Goal: Task Accomplishment & Management: Manage account settings

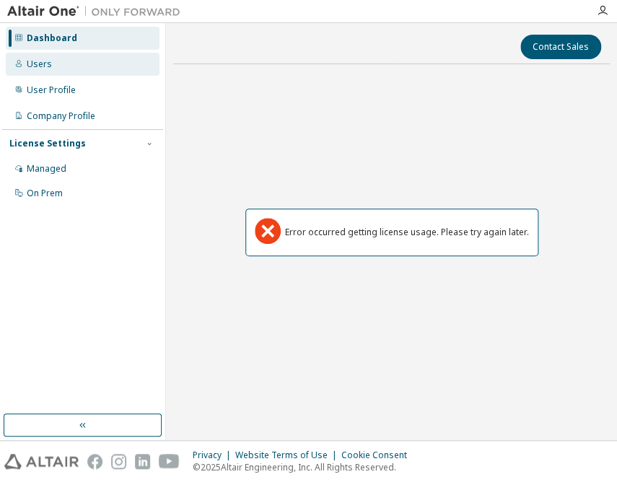
drag, startPoint x: 31, startPoint y: 70, endPoint x: 32, endPoint y: 57, distance: 13.1
click at [31, 70] on div "Users" at bounding box center [83, 64] width 154 height 23
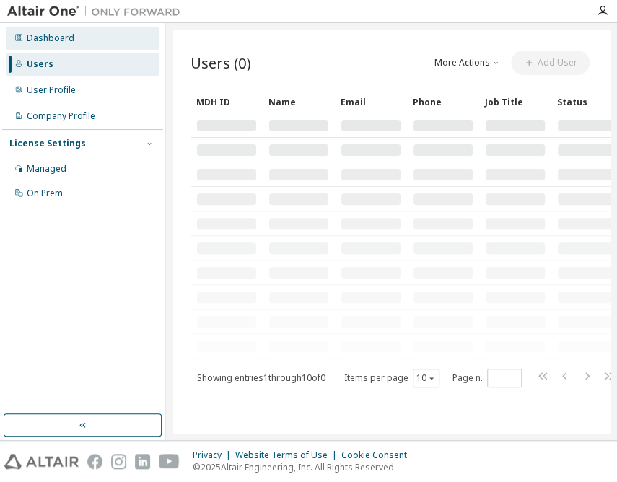
click at [35, 45] on div "Dashboard" at bounding box center [83, 38] width 154 height 23
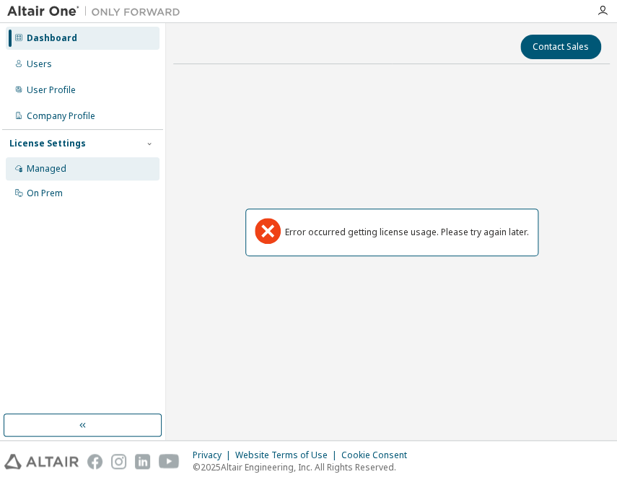
click at [38, 163] on div "Managed" at bounding box center [47, 169] width 40 height 12
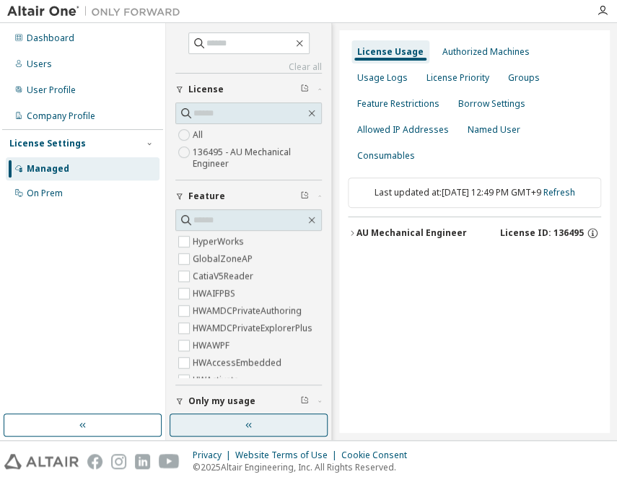
click at [308, 425] on button "button" at bounding box center [249, 425] width 158 height 23
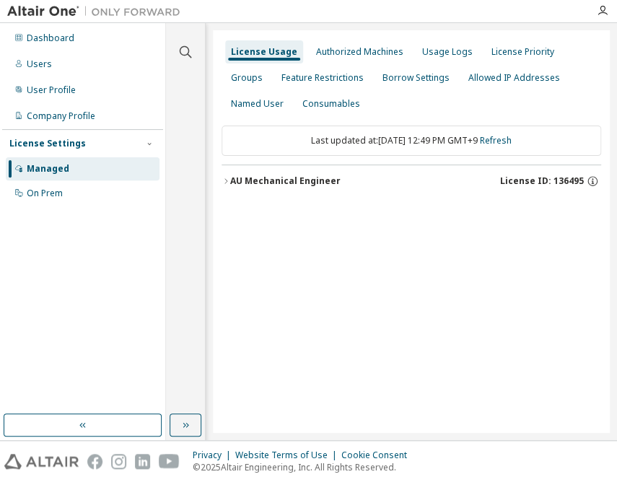
click at [316, 180] on div "AU Mechanical Engineer" at bounding box center [285, 181] width 110 height 12
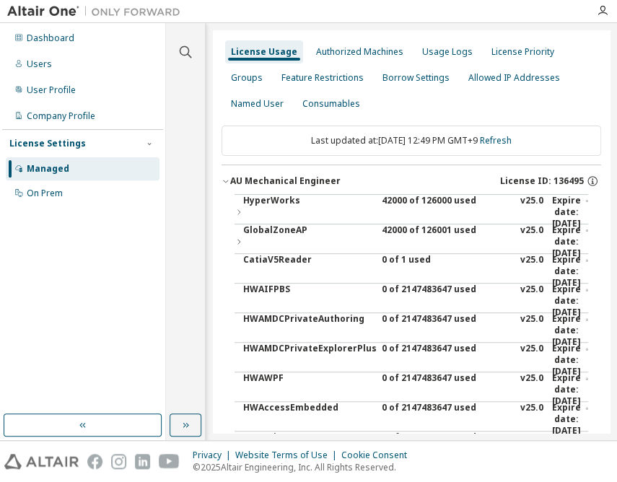
click at [424, 198] on div "42000 of 126000 used" at bounding box center [447, 212] width 130 height 35
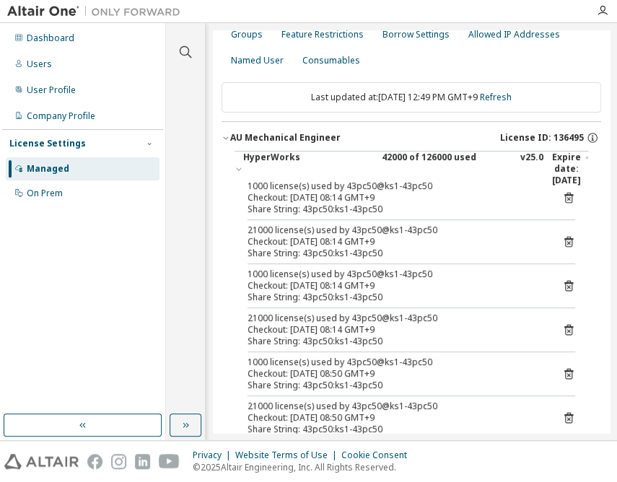
scroll to position [131, 0]
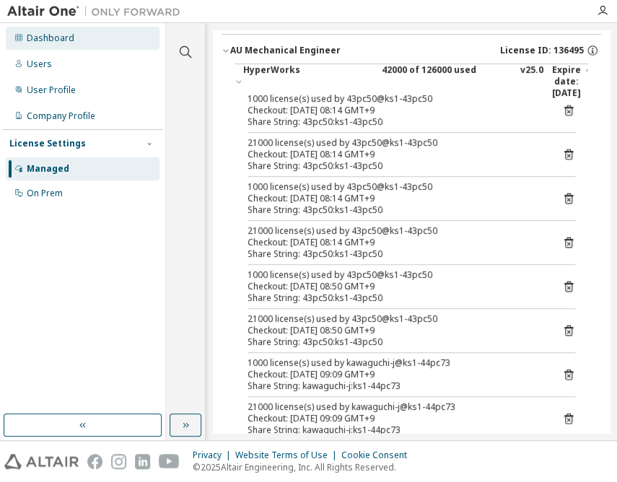
click at [65, 38] on div "Dashboard" at bounding box center [51, 38] width 48 height 12
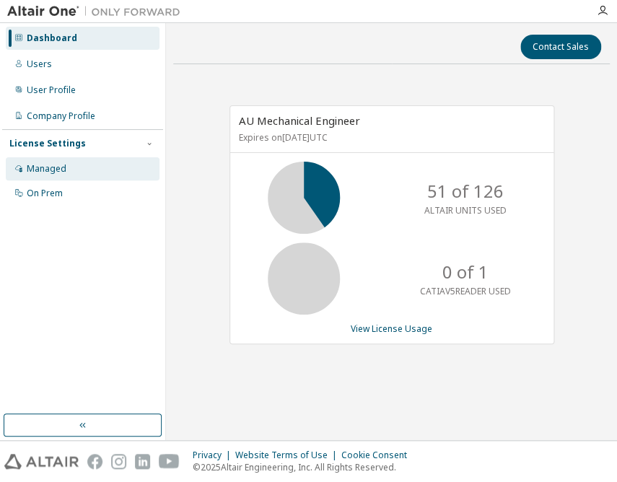
click at [32, 173] on div "Managed" at bounding box center [47, 169] width 40 height 12
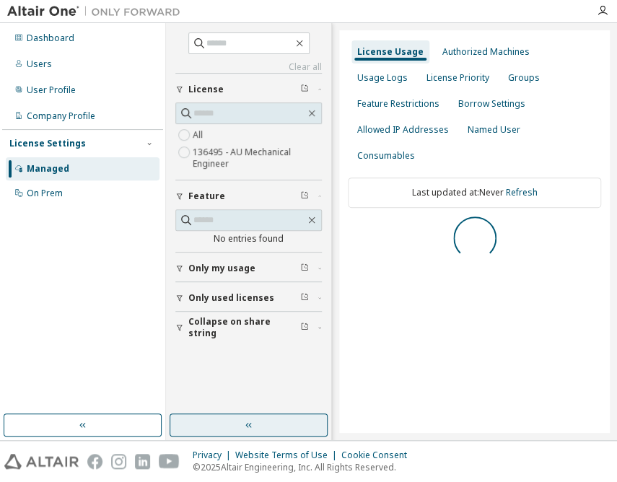
click at [235, 424] on button "button" at bounding box center [249, 425] width 158 height 23
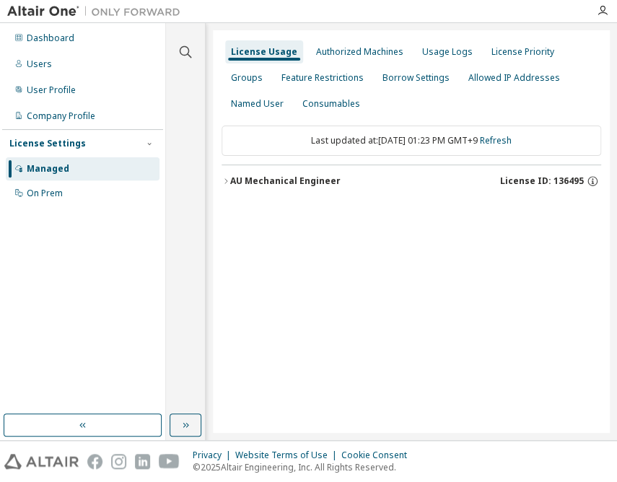
click at [285, 176] on div "AU Mechanical Engineer" at bounding box center [285, 181] width 110 height 12
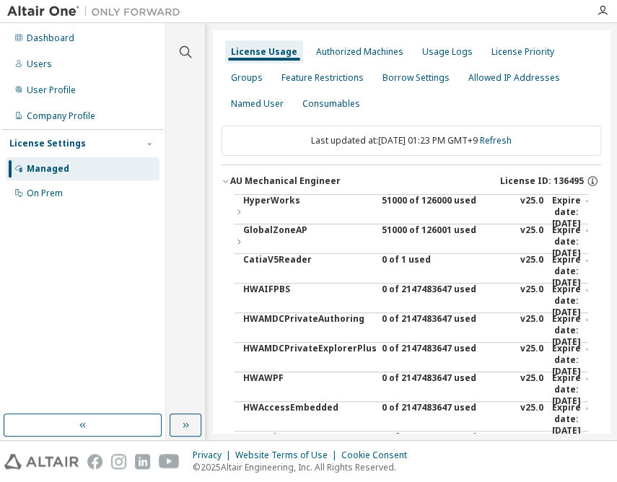
click at [400, 200] on div "51000 of 126000 used" at bounding box center [447, 212] width 130 height 35
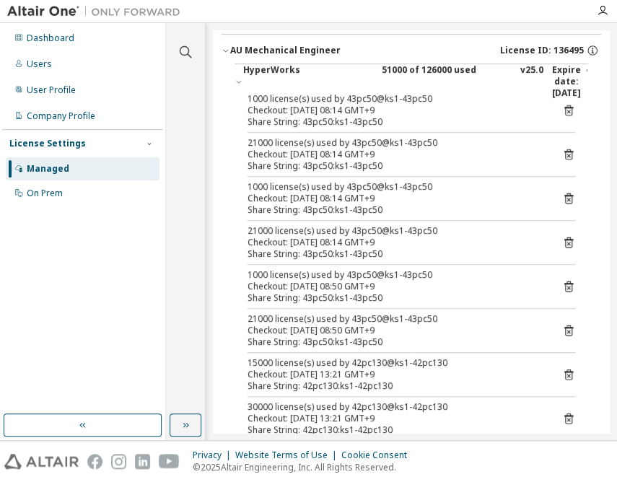
scroll to position [262, 0]
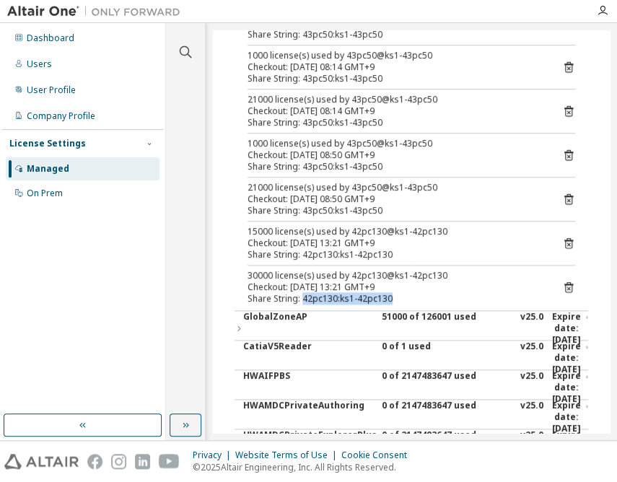
drag, startPoint x: 303, startPoint y: 297, endPoint x: 389, endPoint y: 296, distance: 85.9
click at [389, 296] on div "Share String: 42pc130:ks1-42pc130" at bounding box center [394, 299] width 293 height 12
copy div "42pc130:ks1-42pc130"
click at [512, 282] on div "Checkout: [DATE] 13:21 GMT+9" at bounding box center [394, 288] width 293 height 12
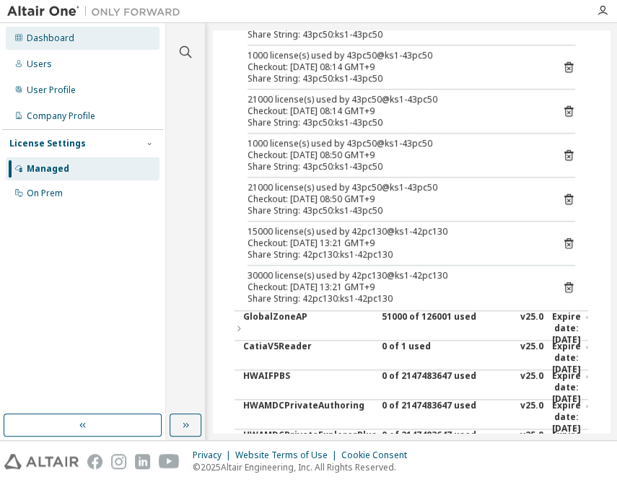
click at [32, 39] on div "Dashboard" at bounding box center [51, 38] width 48 height 12
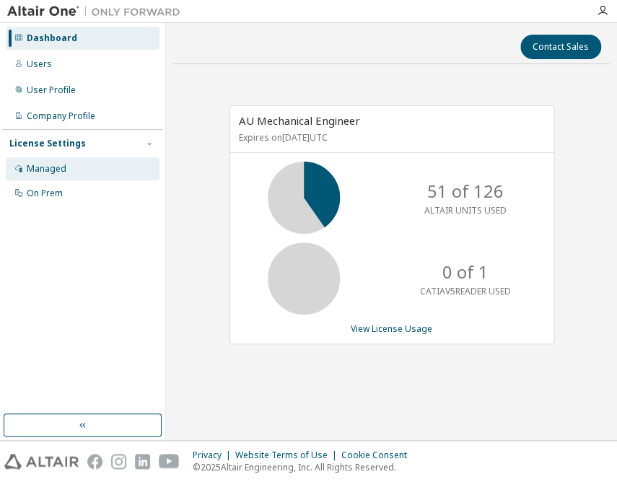
click at [51, 169] on div "Managed" at bounding box center [47, 169] width 40 height 12
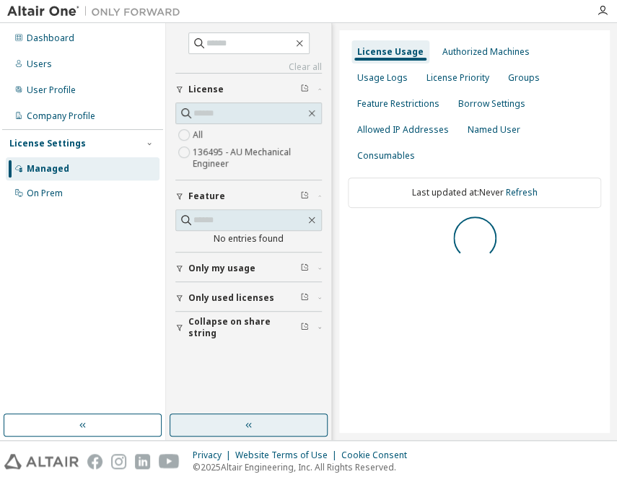
click at [246, 433] on button "button" at bounding box center [249, 425] width 158 height 23
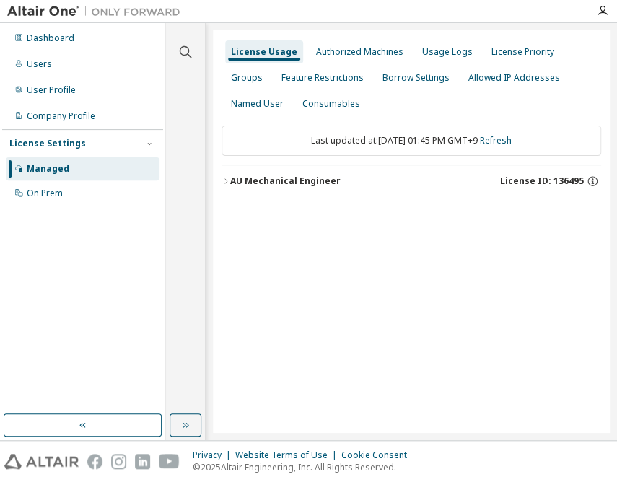
click at [309, 183] on div "AU Mechanical Engineer" at bounding box center [285, 181] width 110 height 12
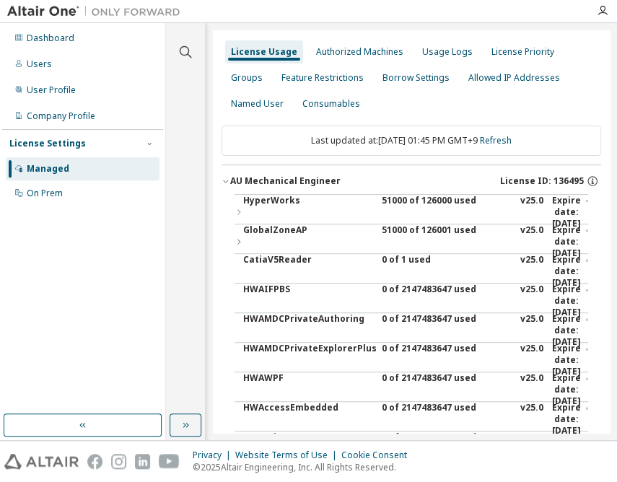
click at [411, 204] on div "51000 of 126000 used" at bounding box center [447, 212] width 130 height 35
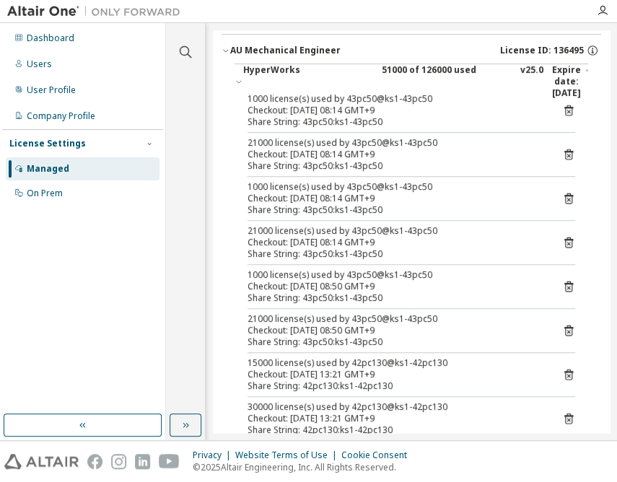
scroll to position [196, 0]
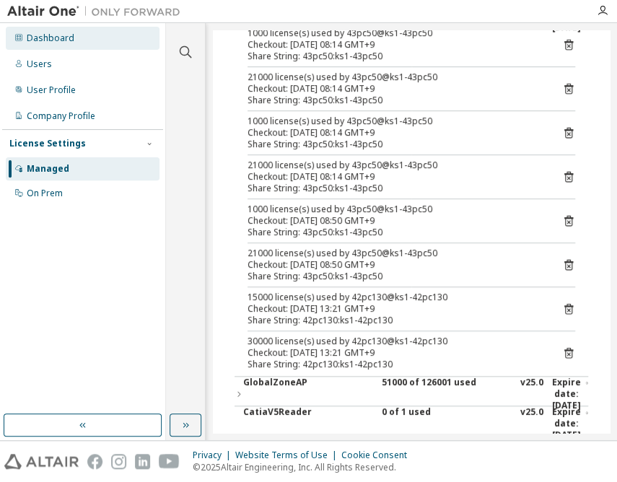
click at [79, 33] on div "Dashboard" at bounding box center [83, 38] width 154 height 23
